Goal: Task Accomplishment & Management: Manage account settings

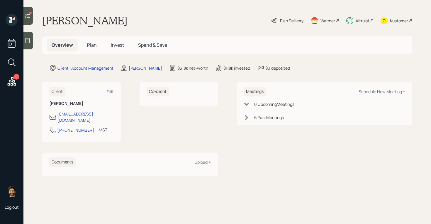
click at [112, 45] on span "Invest" at bounding box center [117, 45] width 13 height 6
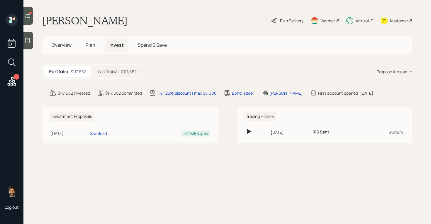
click at [118, 70] on h5 "Traditional" at bounding box center [107, 72] width 23 height 6
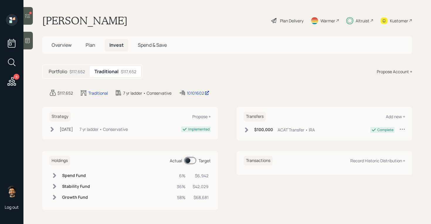
click at [192, 160] on span at bounding box center [190, 160] width 12 height 7
click at [13, 83] on icon at bounding box center [11, 81] width 11 height 11
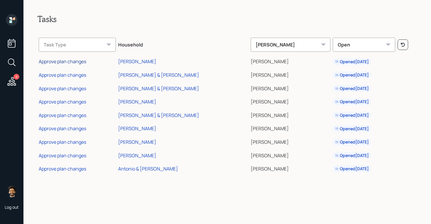
click at [62, 61] on div "Approve plan changes" at bounding box center [63, 61] width 48 height 6
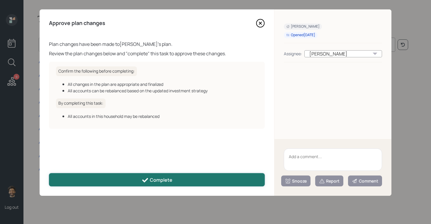
click at [136, 177] on button "Complete" at bounding box center [157, 179] width 216 height 13
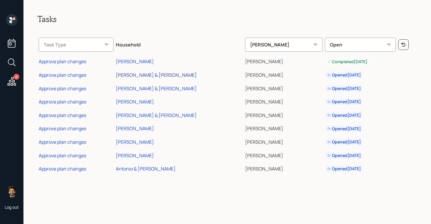
click at [136, 77] on div "[PERSON_NAME] & [PERSON_NAME]" at bounding box center [156, 75] width 81 height 6
